Goal: Find specific page/section: Find specific page/section

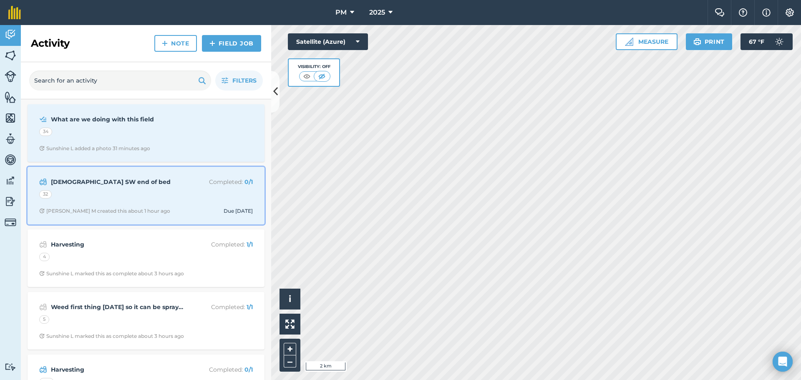
click at [177, 199] on div "32" at bounding box center [145, 195] width 213 height 11
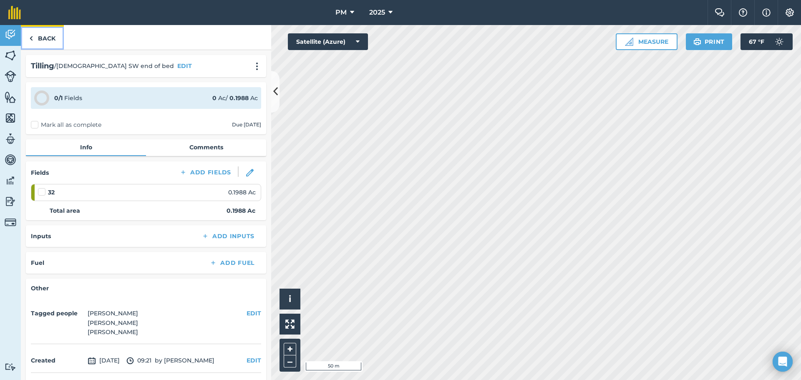
click at [32, 38] on img at bounding box center [31, 38] width 4 height 10
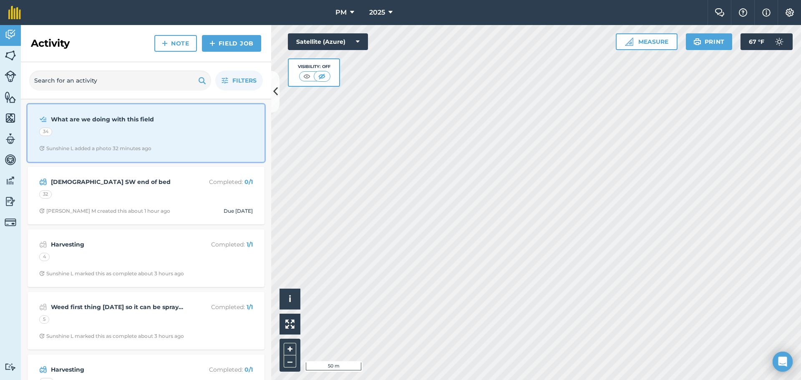
click at [108, 145] on div "Sunshine L added a photo 32 minutes ago" at bounding box center [95, 148] width 112 height 7
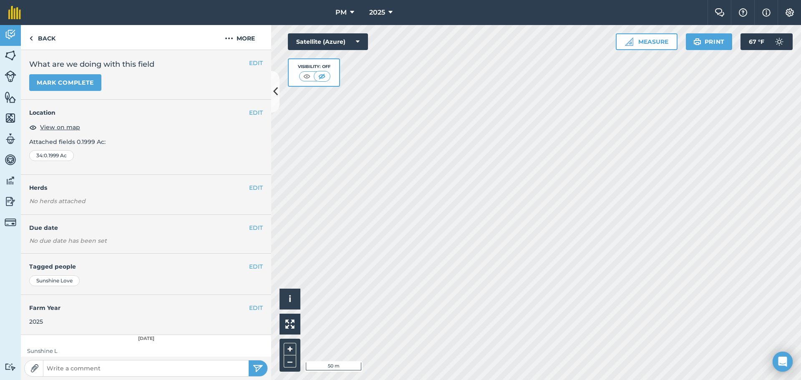
scroll to position [129, 0]
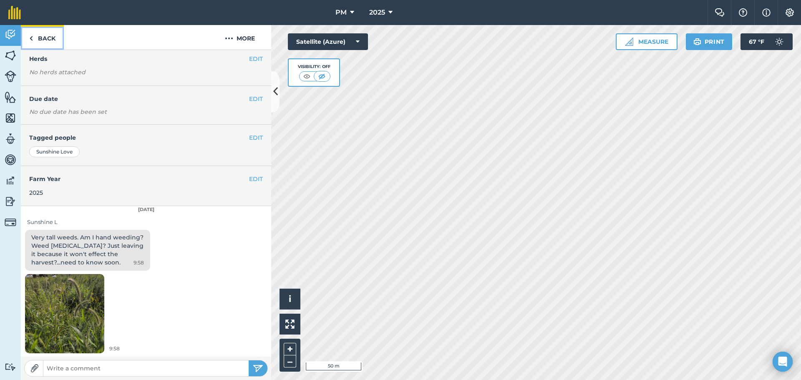
click at [46, 40] on link "Back" at bounding box center [42, 37] width 43 height 25
